Goal: Navigation & Orientation: Find specific page/section

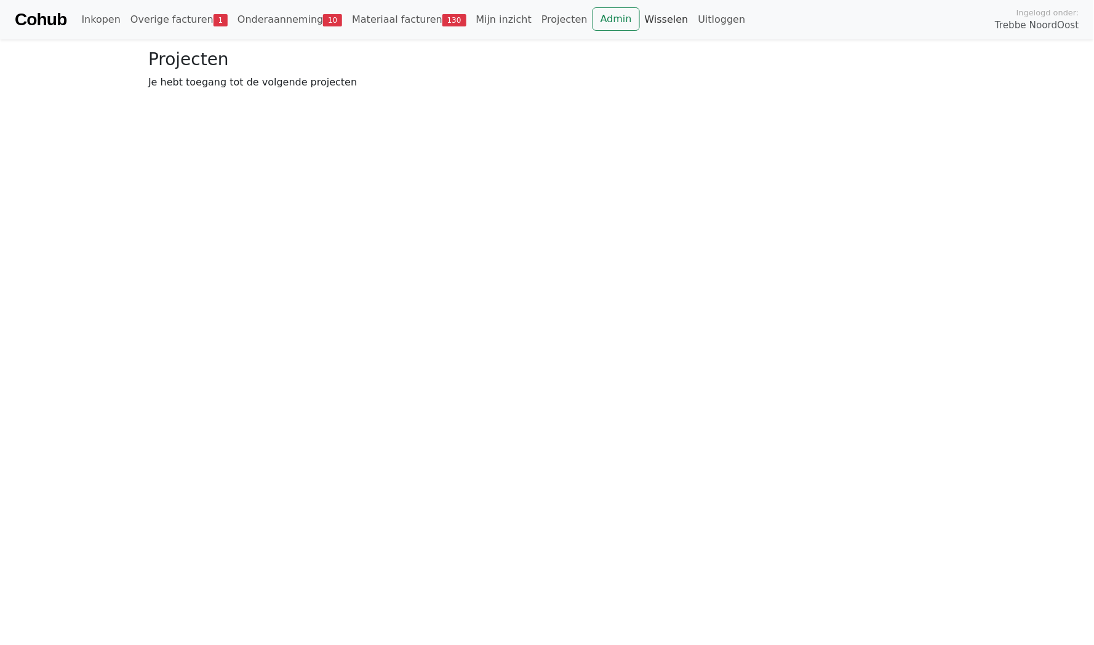
click at [640, 18] on link "Wisselen" at bounding box center [667, 19] width 54 height 25
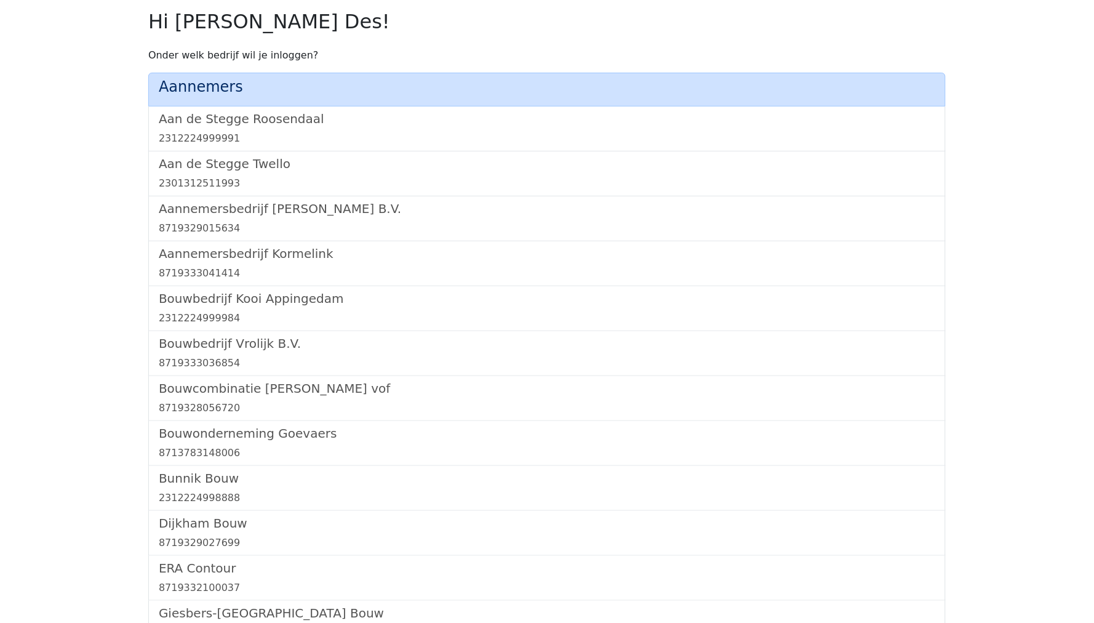
scroll to position [739, 0]
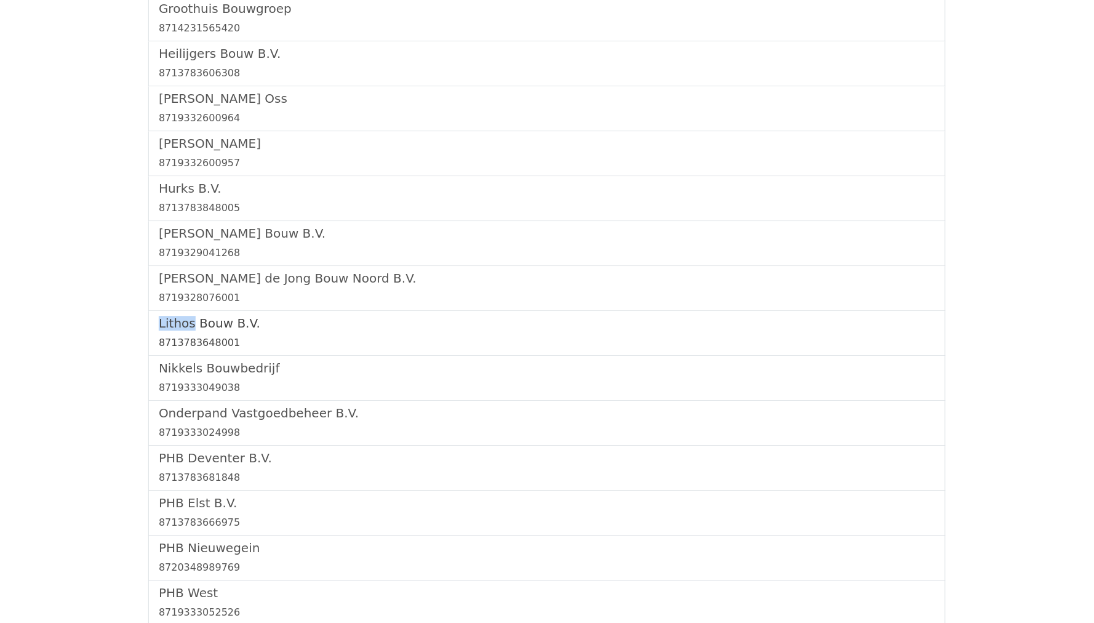
click at [230, 316] on h5 "Lithos Bouw B.V." at bounding box center [547, 323] width 776 height 15
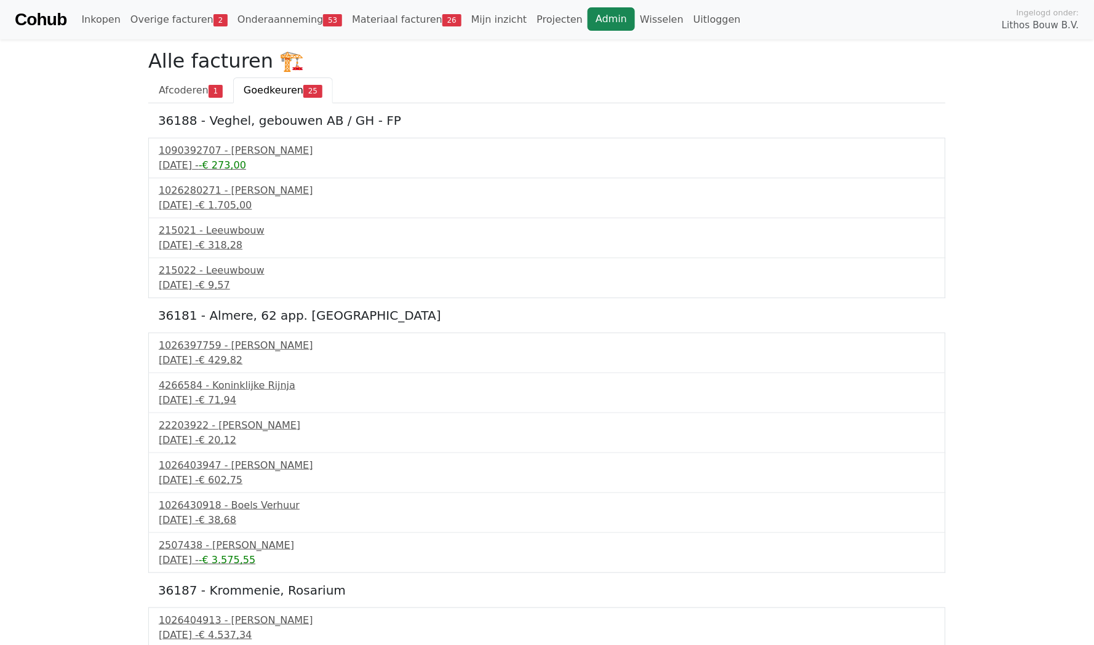
click at [592, 24] on link "Admin" at bounding box center [611, 18] width 47 height 23
